Goal: Book appointment/travel/reservation

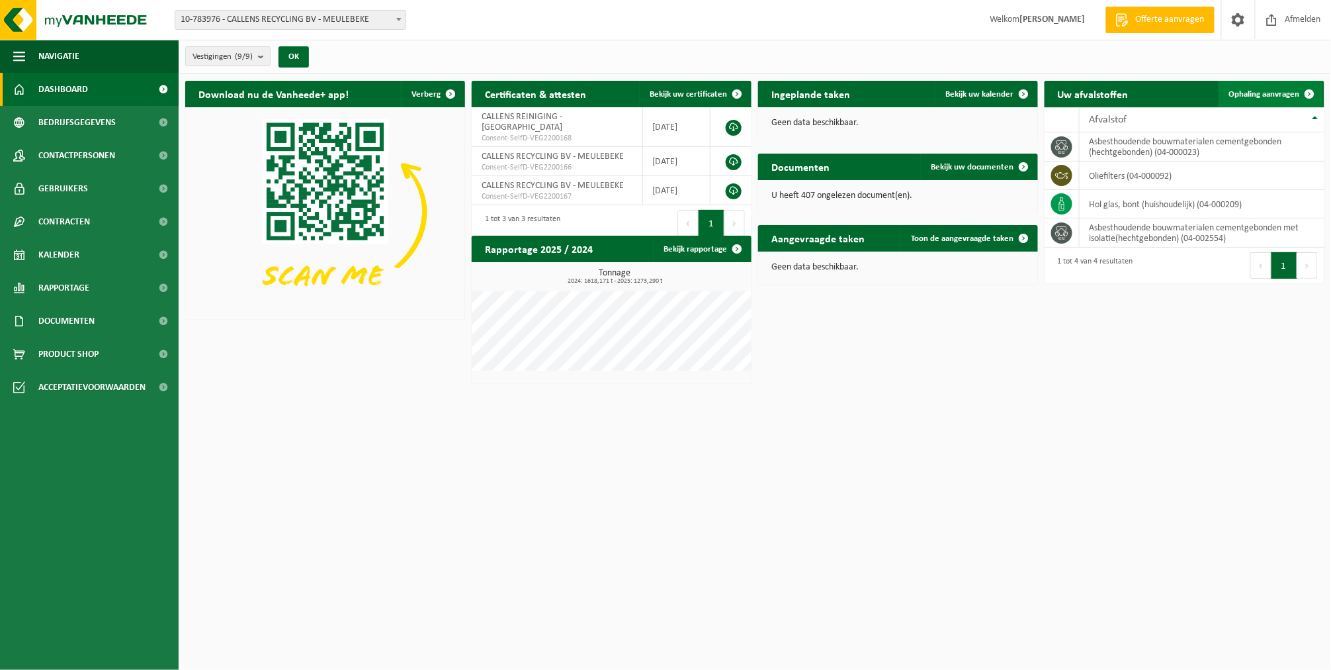
click at [1235, 97] on span "Ophaling aanvragen" at bounding box center [1264, 94] width 71 height 9
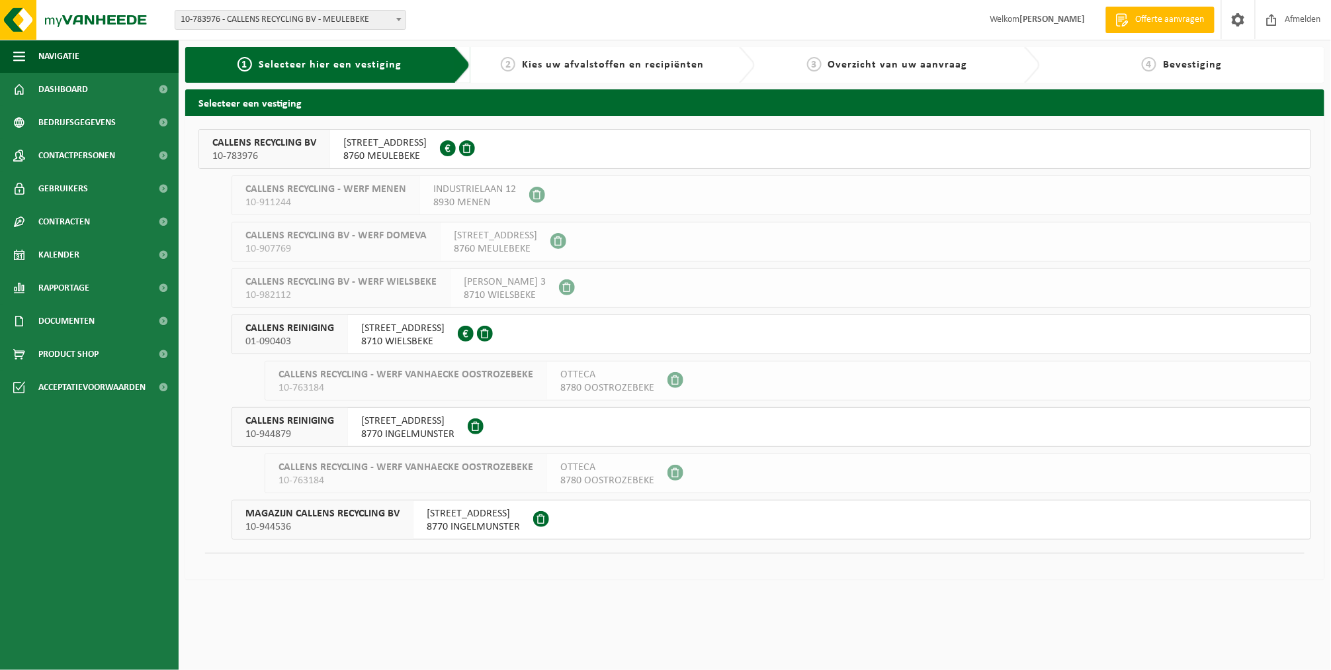
click at [345, 161] on span "8760 MEULEBEKE" at bounding box center [384, 156] width 83 height 13
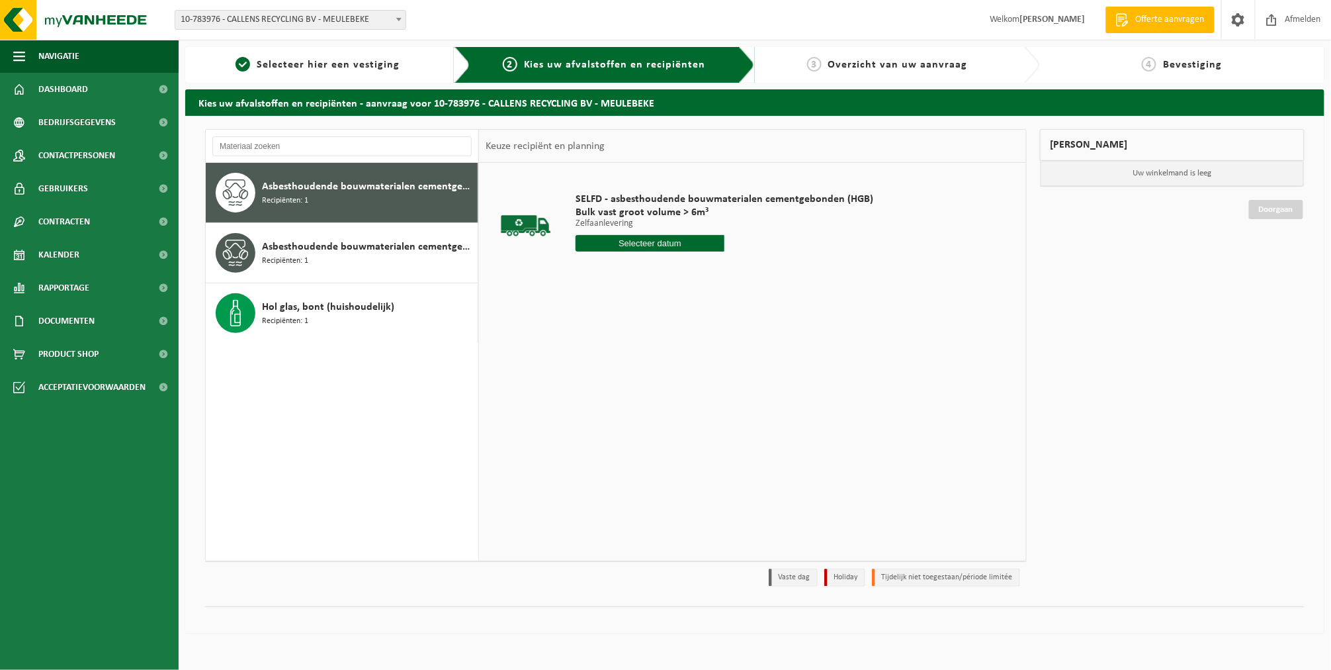
click at [685, 245] on input "text" at bounding box center [650, 243] width 149 height 17
click at [588, 363] on div "11" at bounding box center [587, 360] width 23 height 21
type input "Van 2025-08-11"
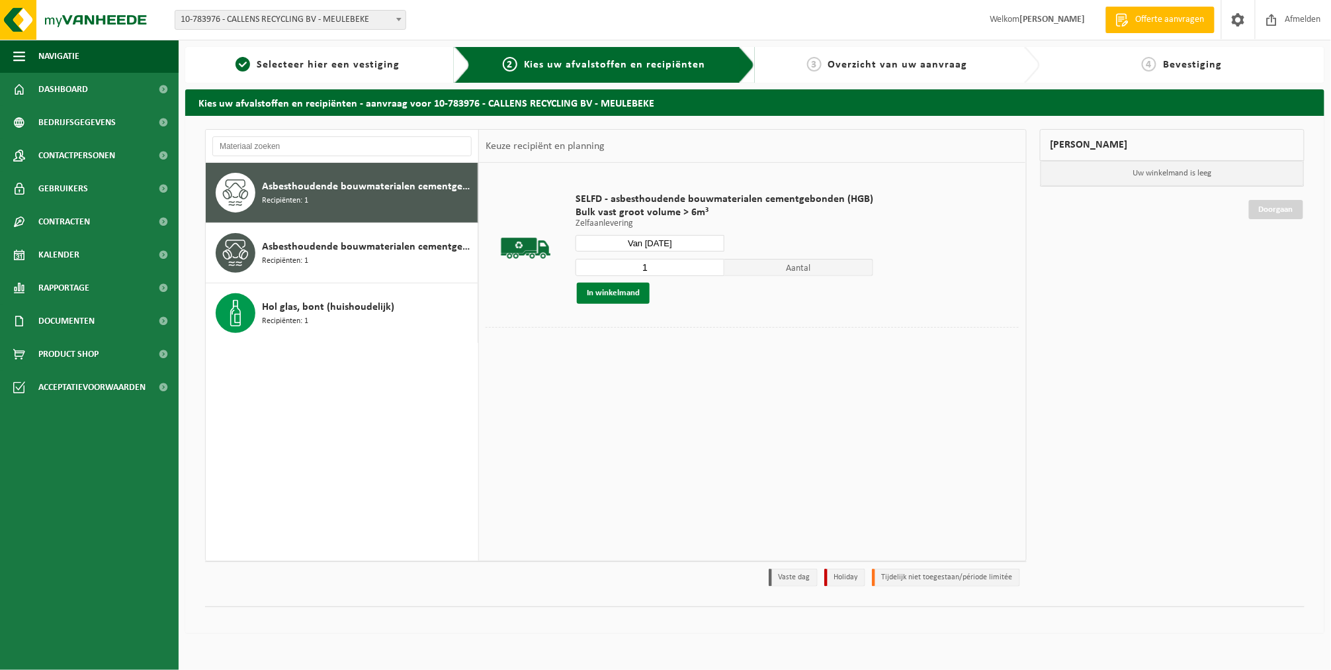
click at [613, 293] on button "In winkelmand" at bounding box center [613, 292] width 73 height 21
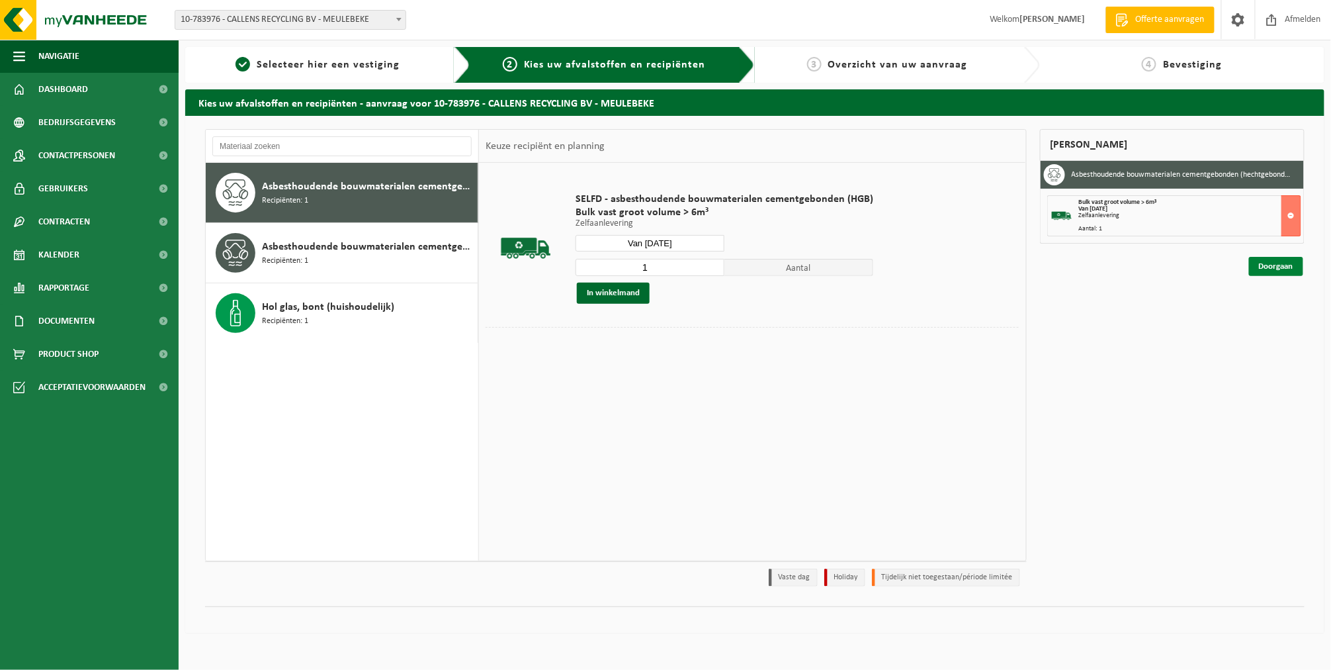
click at [1290, 261] on link "Doorgaan" at bounding box center [1276, 266] width 54 height 19
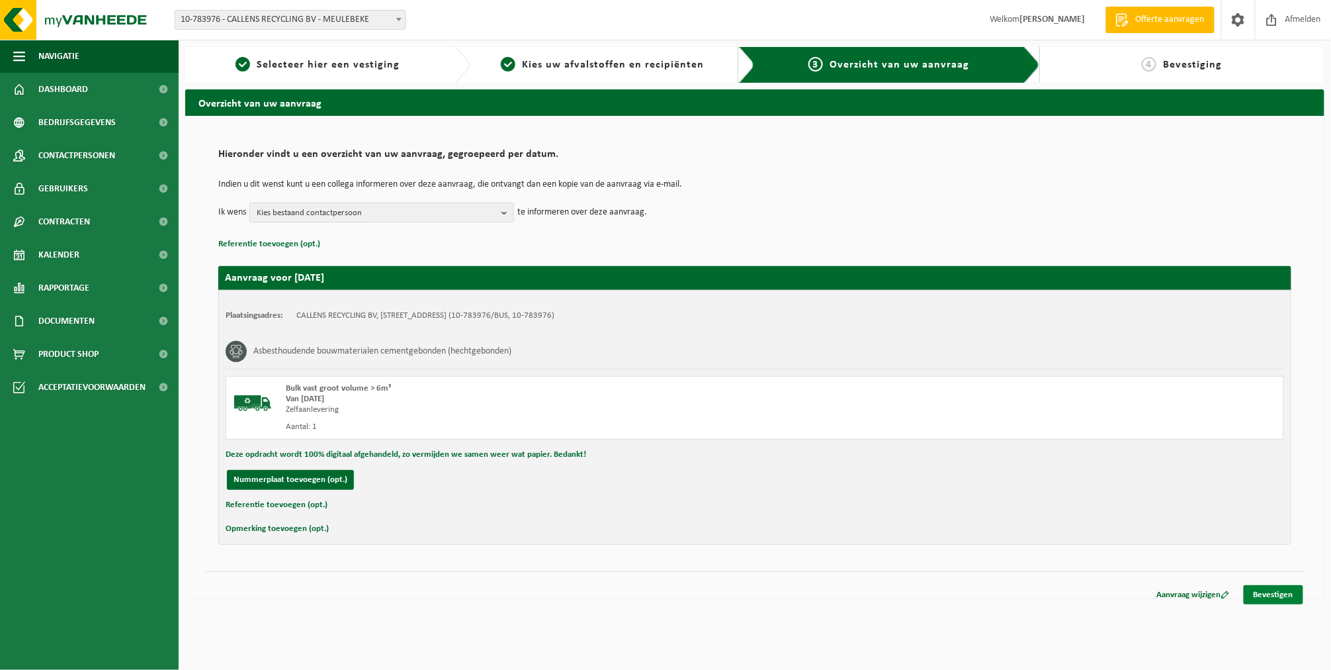
click at [1272, 586] on link "Bevestigen" at bounding box center [1274, 594] width 60 height 19
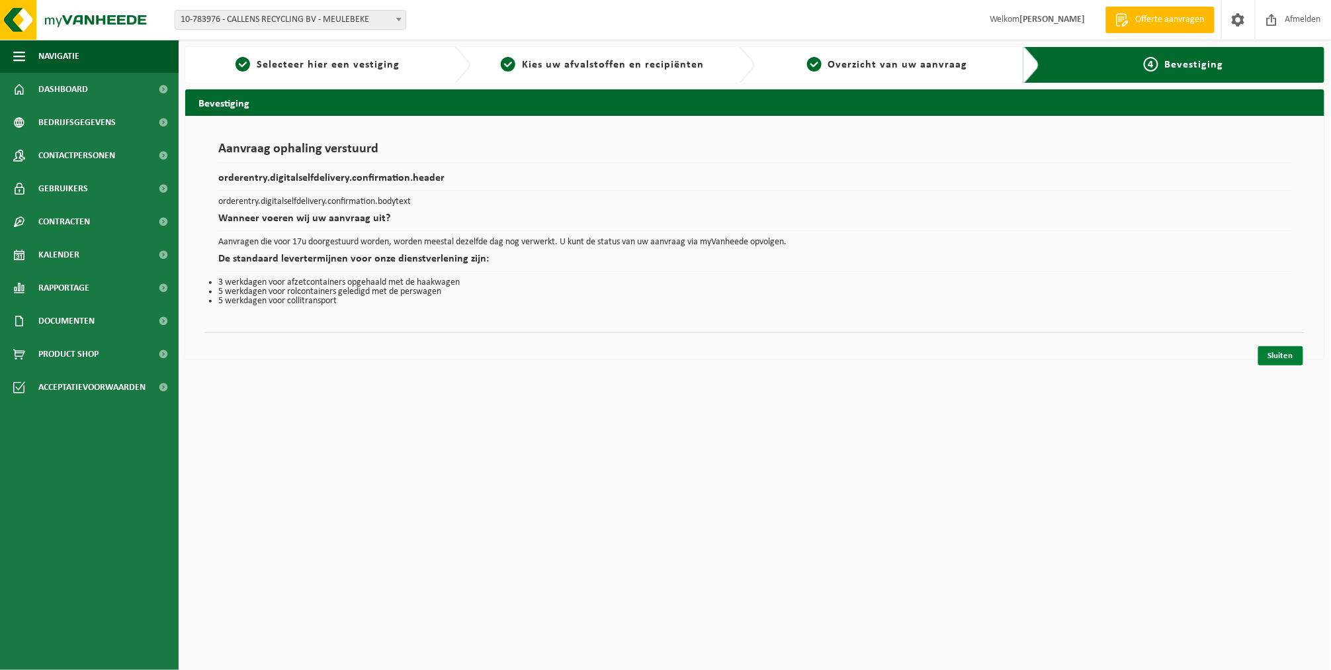
click at [1288, 348] on link "Sluiten" at bounding box center [1280, 355] width 45 height 19
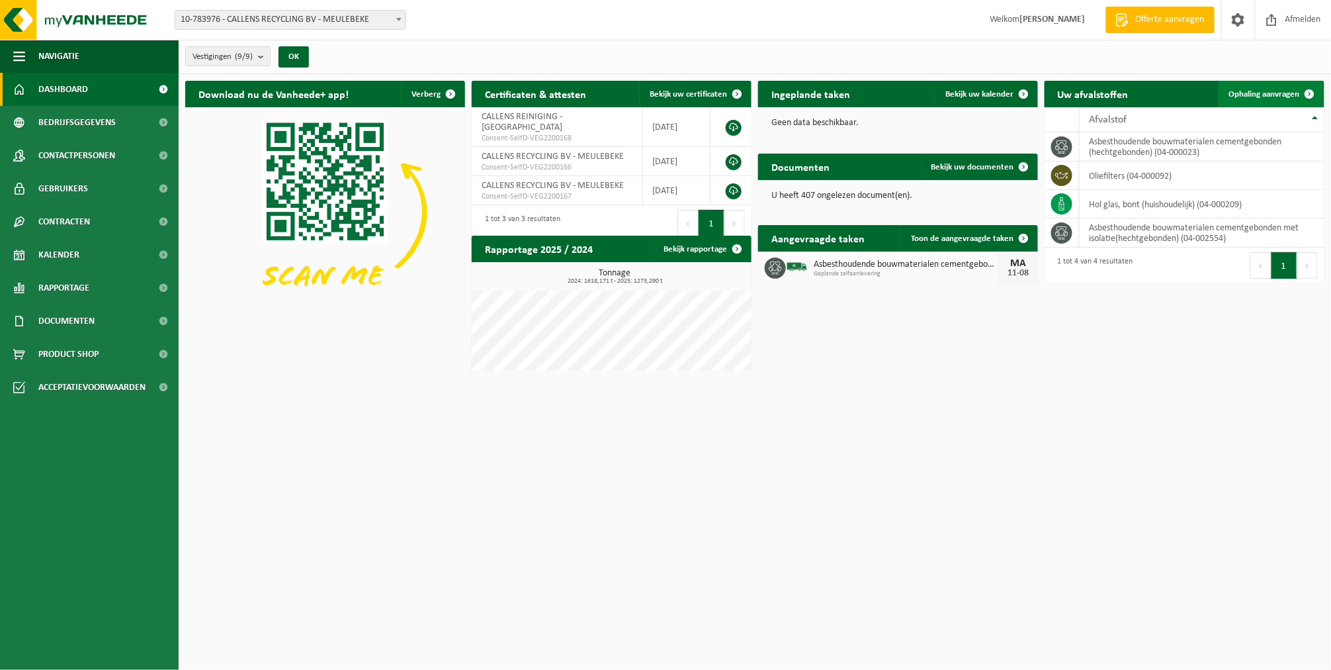
click at [1271, 90] on span "Ophaling aanvragen" at bounding box center [1264, 94] width 71 height 9
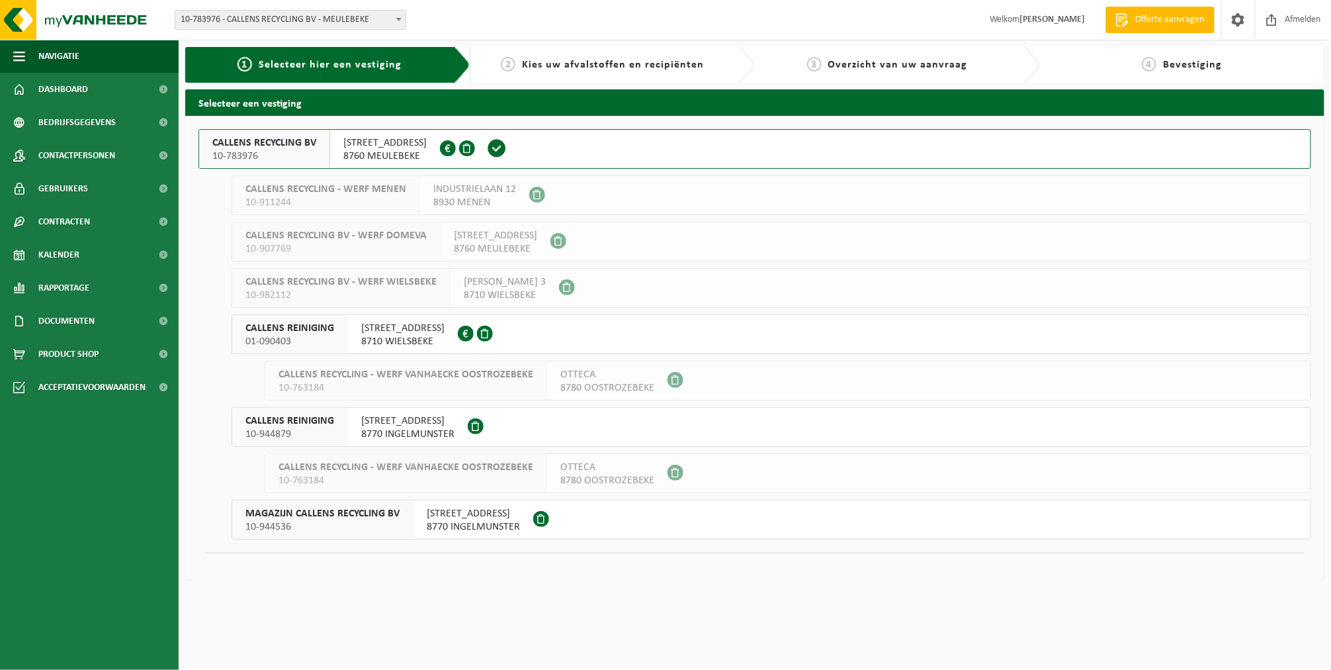
click at [390, 159] on span "8760 MEULEBEKE" at bounding box center [384, 156] width 83 height 13
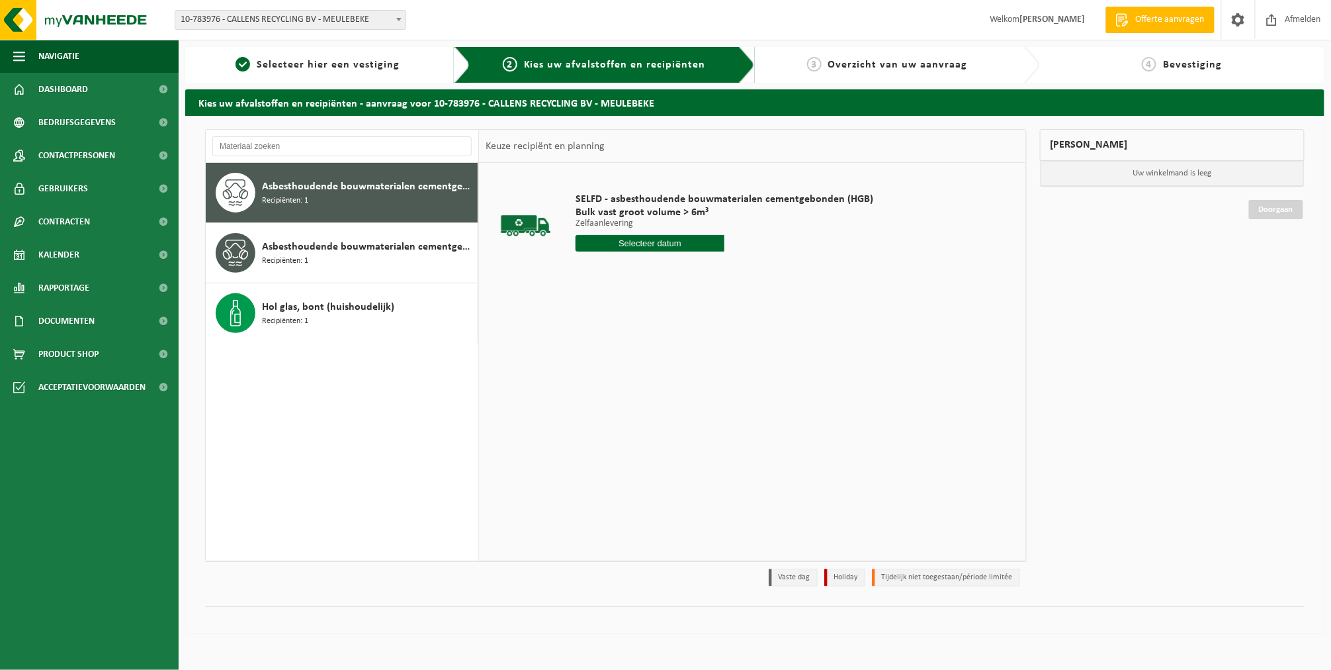
click at [602, 246] on input "text" at bounding box center [650, 243] width 149 height 17
click at [597, 359] on div "11" at bounding box center [587, 360] width 23 height 21
type input "Van 2025-08-11"
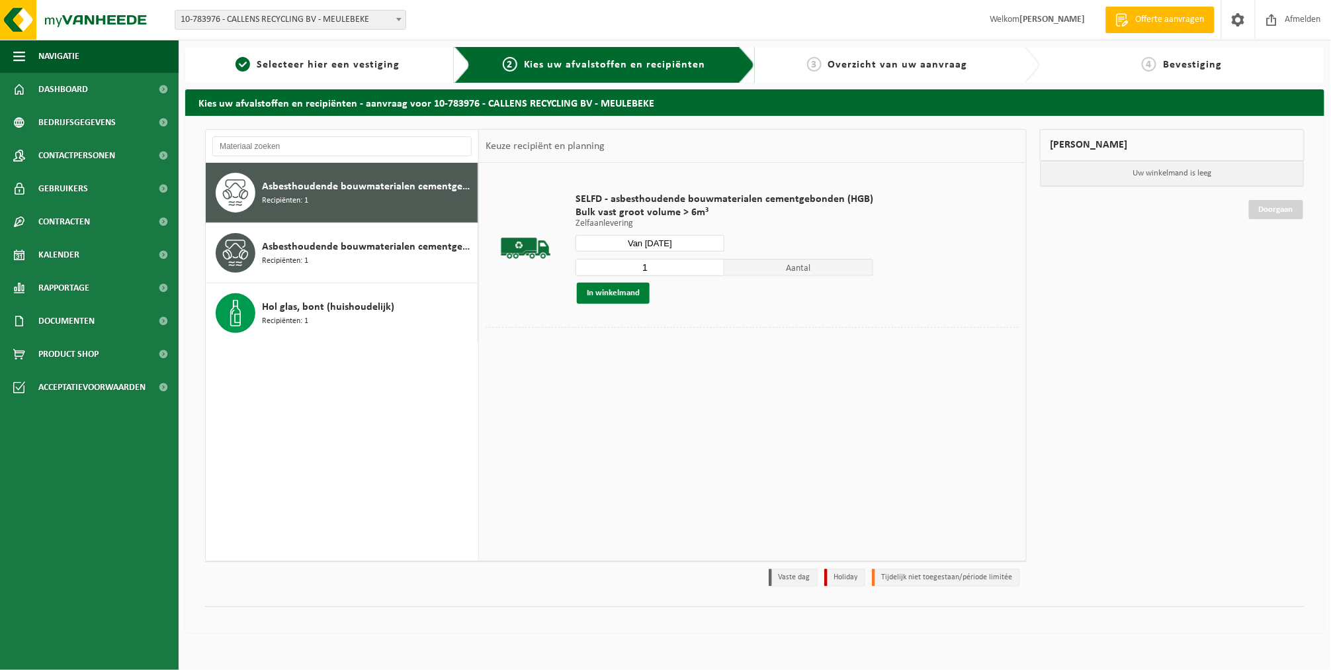
click at [627, 295] on button "In winkelmand" at bounding box center [613, 292] width 73 height 21
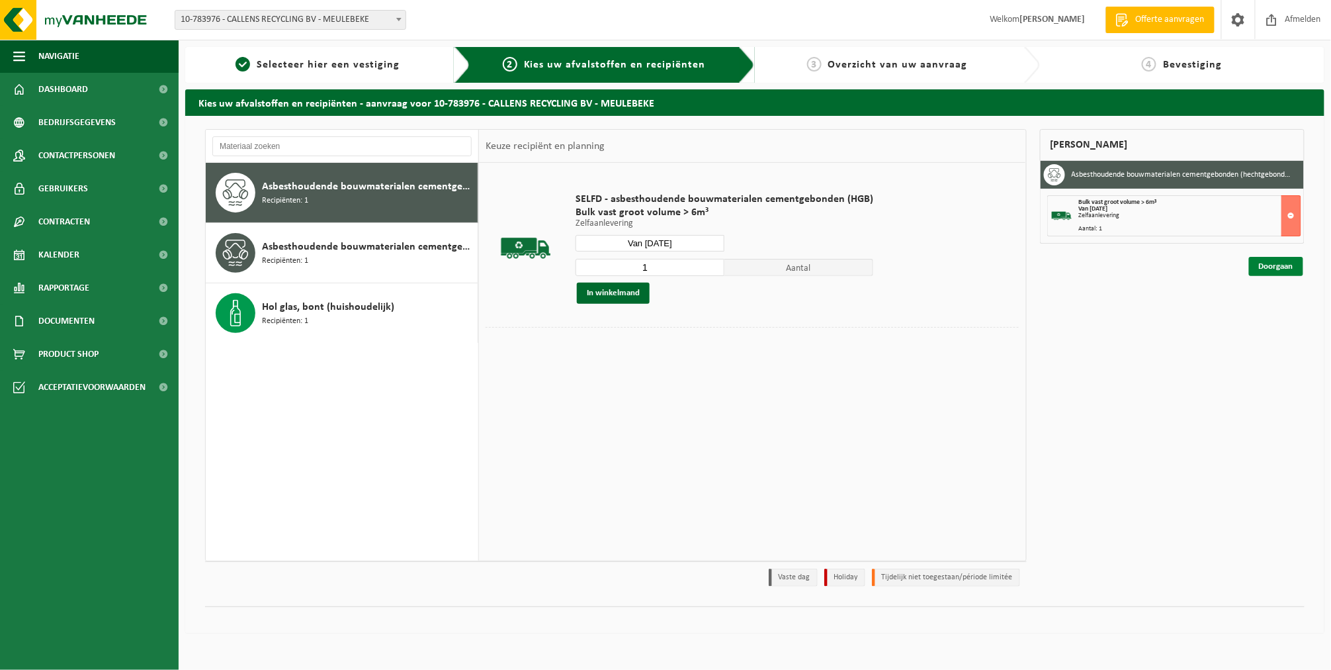
click at [1289, 273] on link "Doorgaan" at bounding box center [1276, 266] width 54 height 19
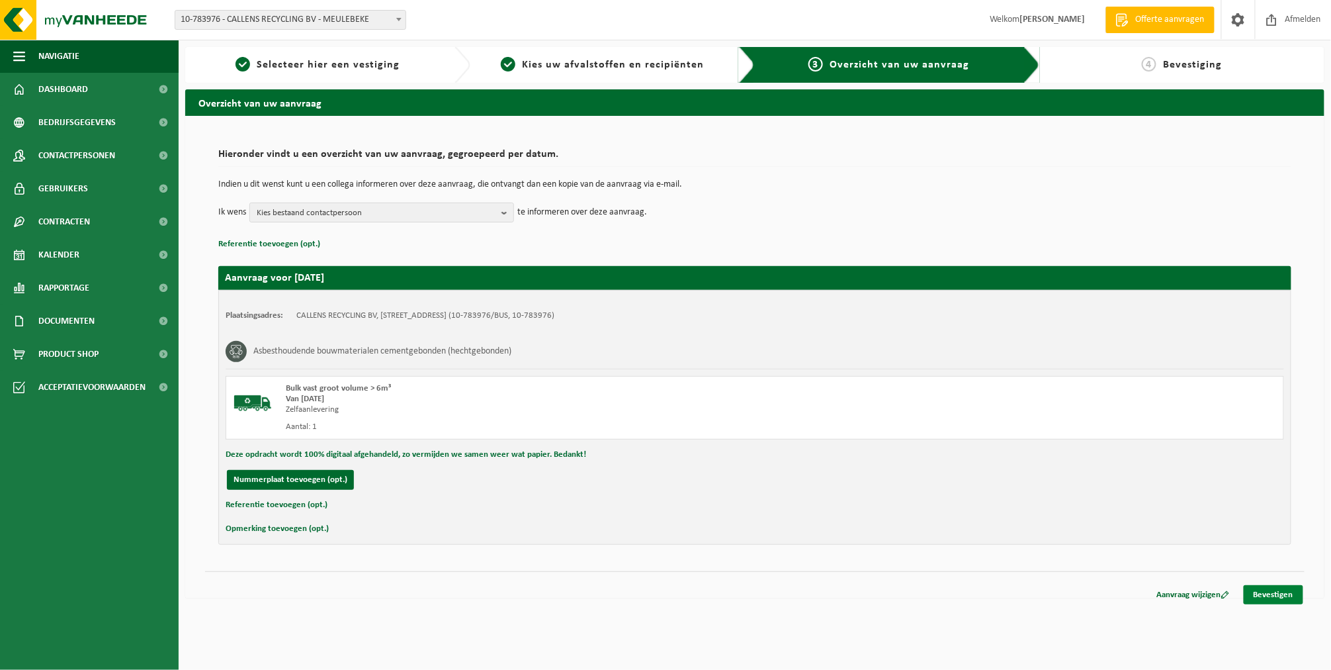
click at [1265, 593] on link "Bevestigen" at bounding box center [1274, 594] width 60 height 19
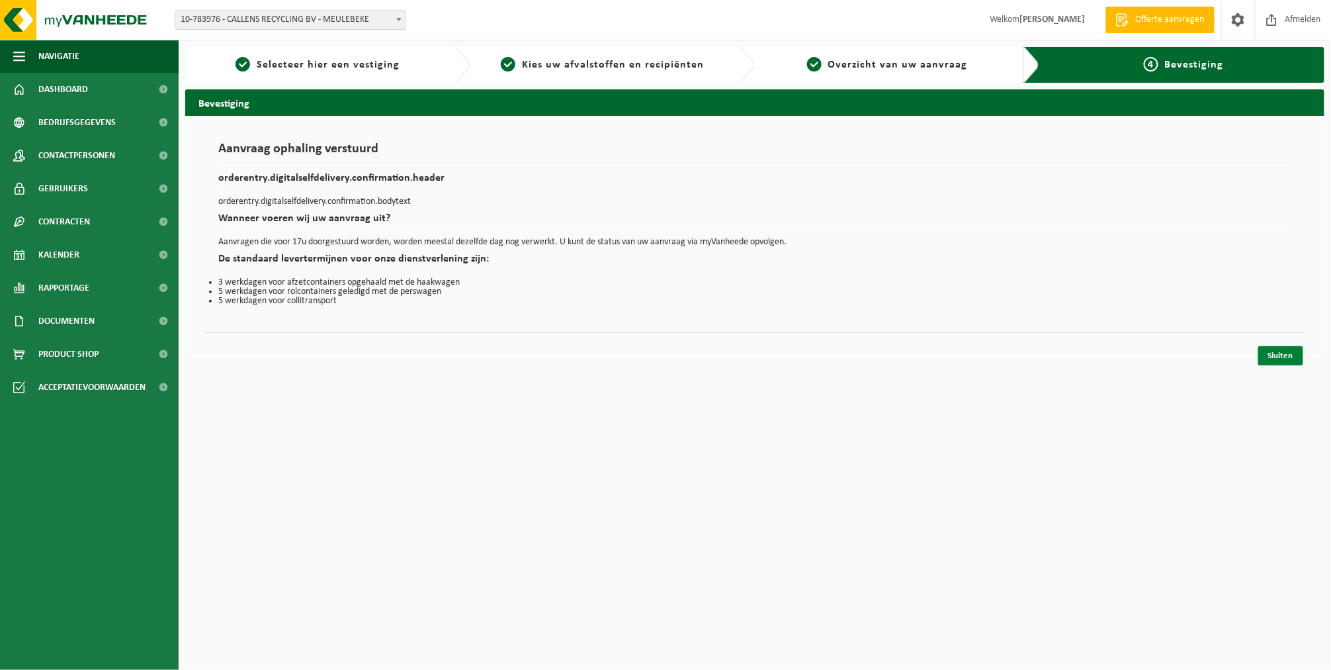
click at [1294, 350] on link "Sluiten" at bounding box center [1280, 355] width 45 height 19
